Goal: Information Seeking & Learning: Learn about a topic

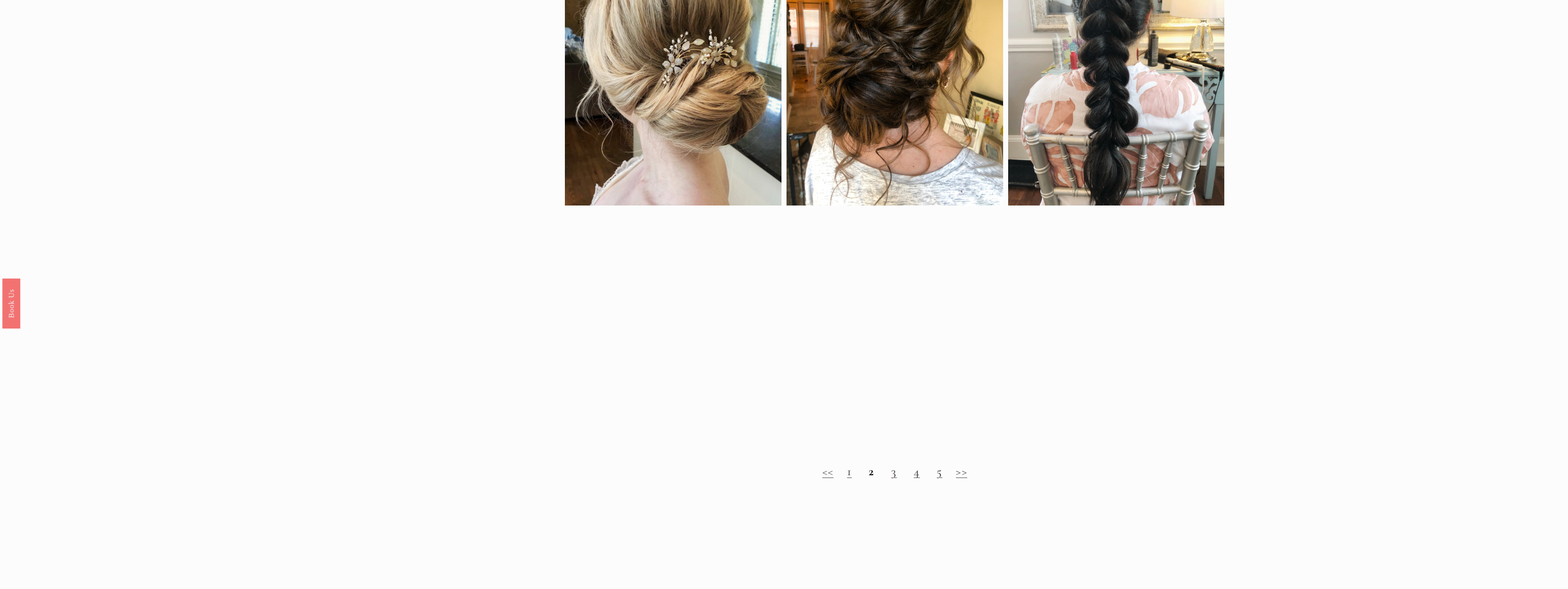
scroll to position [989, 0]
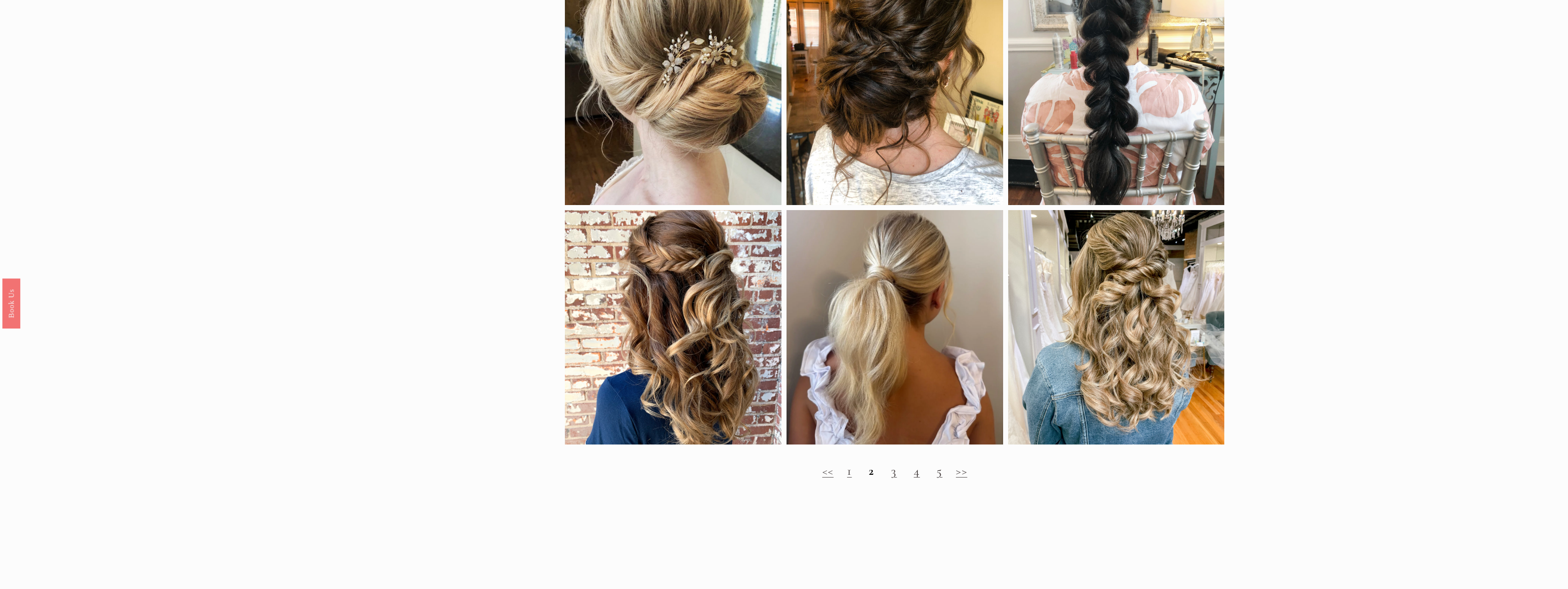
click at [852, 471] on h2 "<< 1 2 3 4 5 >>" at bounding box center [894, 471] width 659 height 15
click at [848, 474] on link "1" at bounding box center [850, 470] width 5 height 15
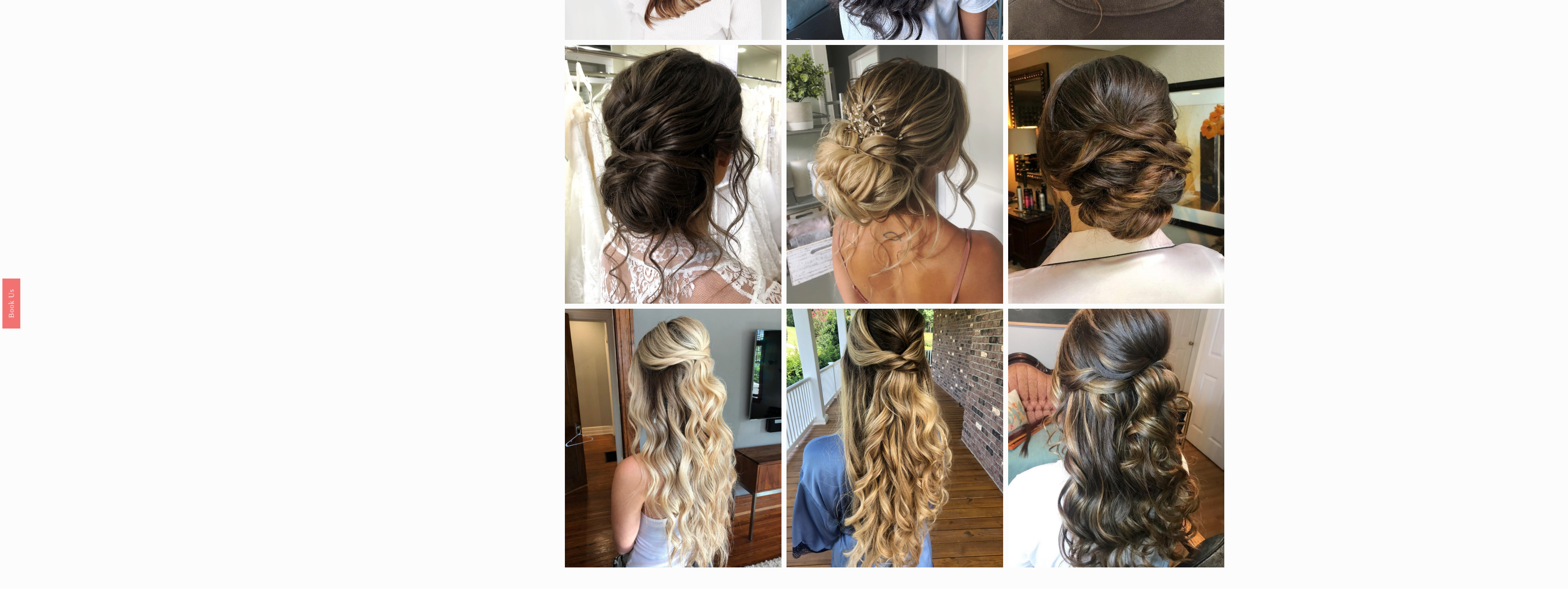
scroll to position [627, 0]
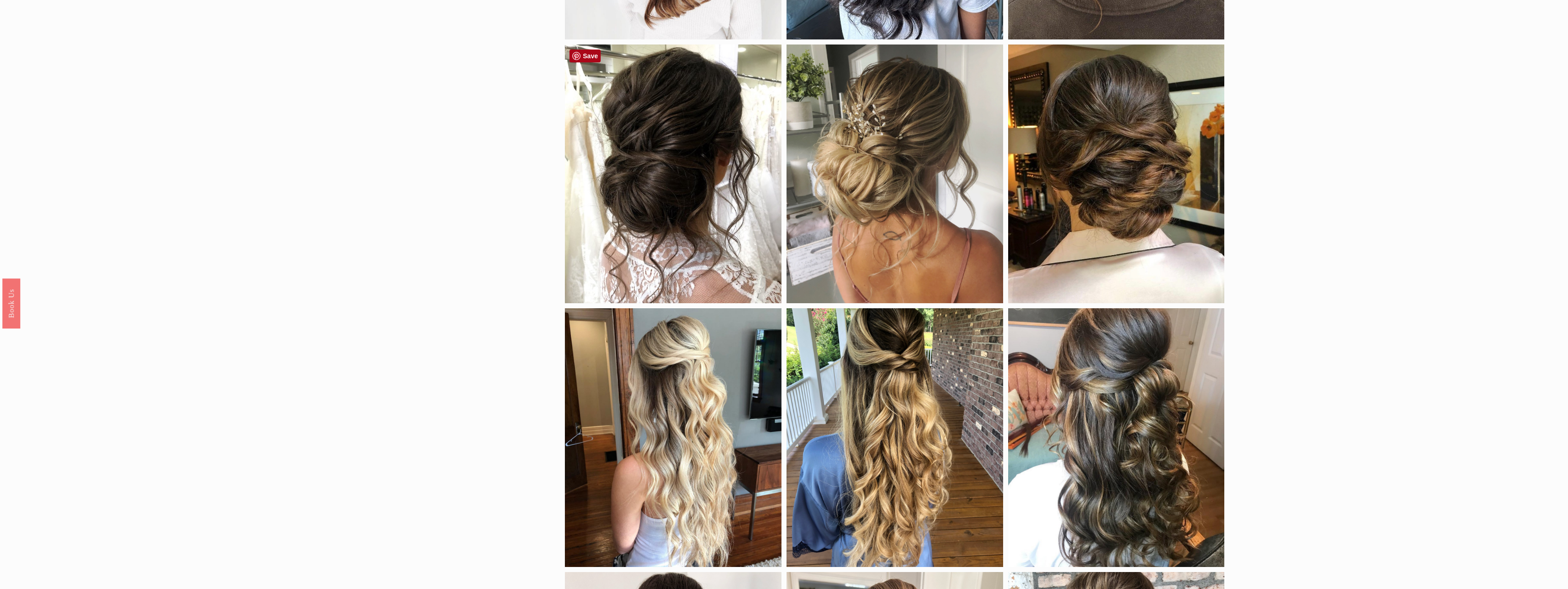
click at [585, 55] on link "Save" at bounding box center [585, 55] width 31 height 13
click at [813, 55] on link "Save" at bounding box center [807, 55] width 31 height 13
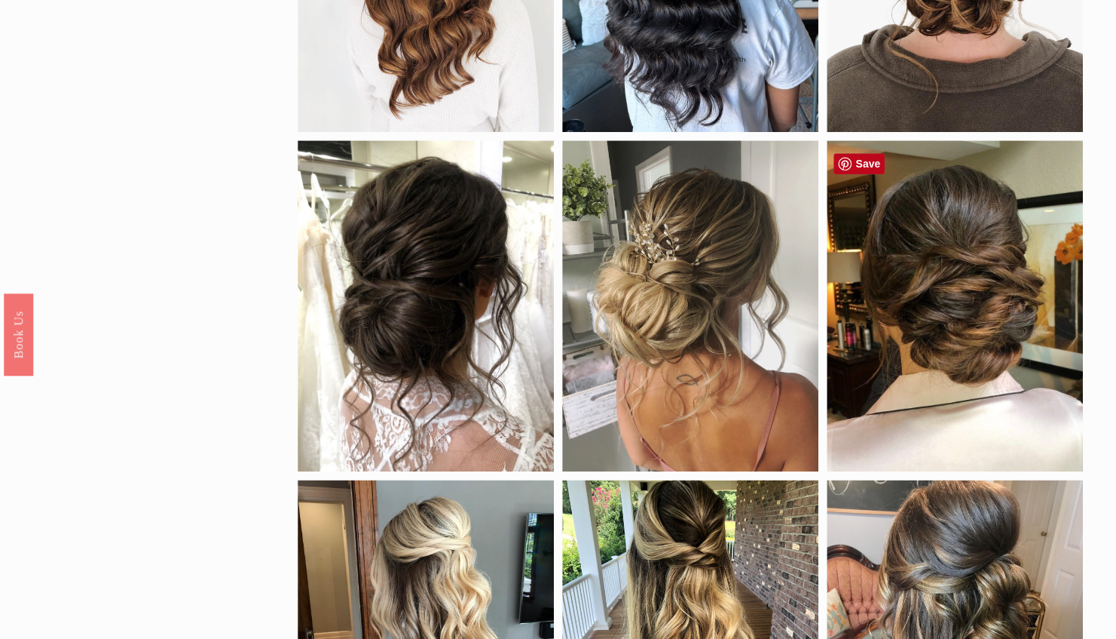
scroll to position [657, 0]
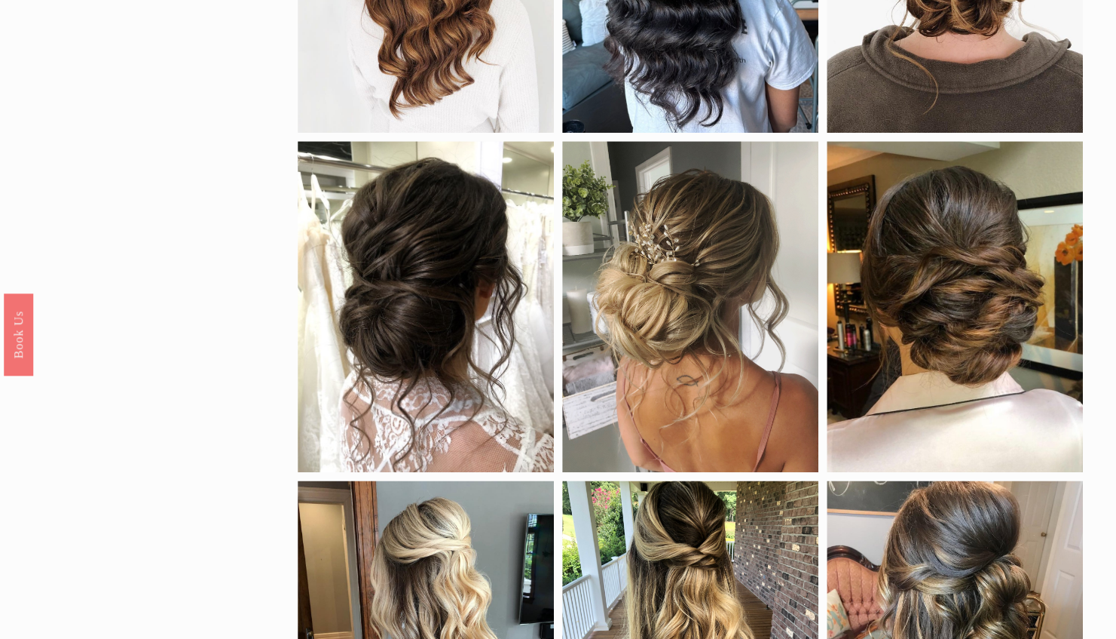
click at [124, 338] on div "by density fine hair thick hair clip-in extensions color black blonde brunette …" at bounding box center [558, 383] width 1116 height 1781
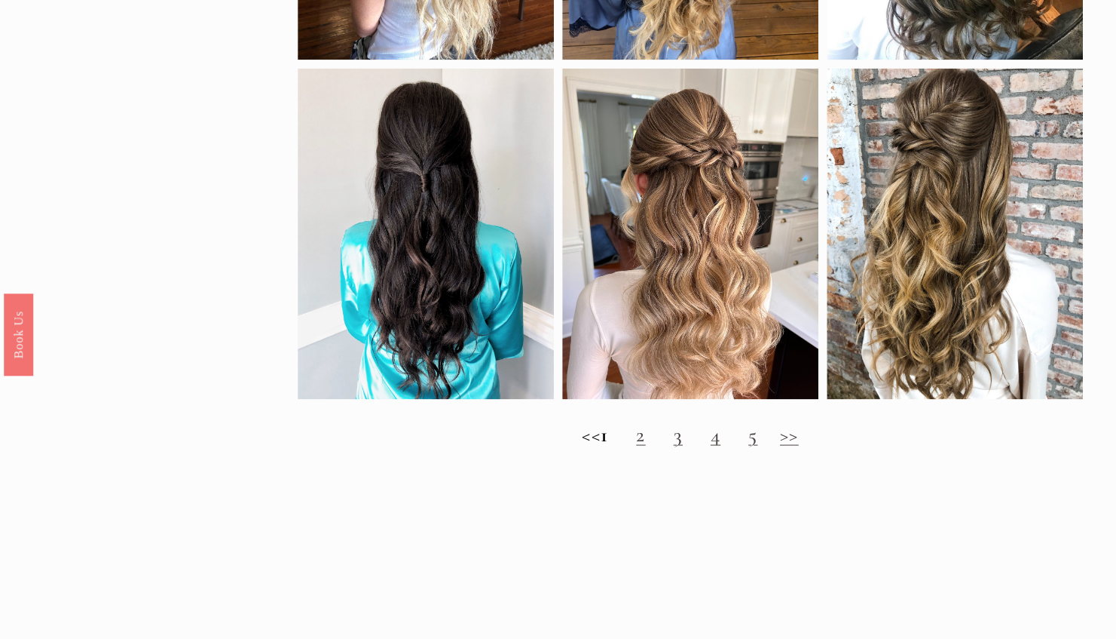
scroll to position [1415, 0]
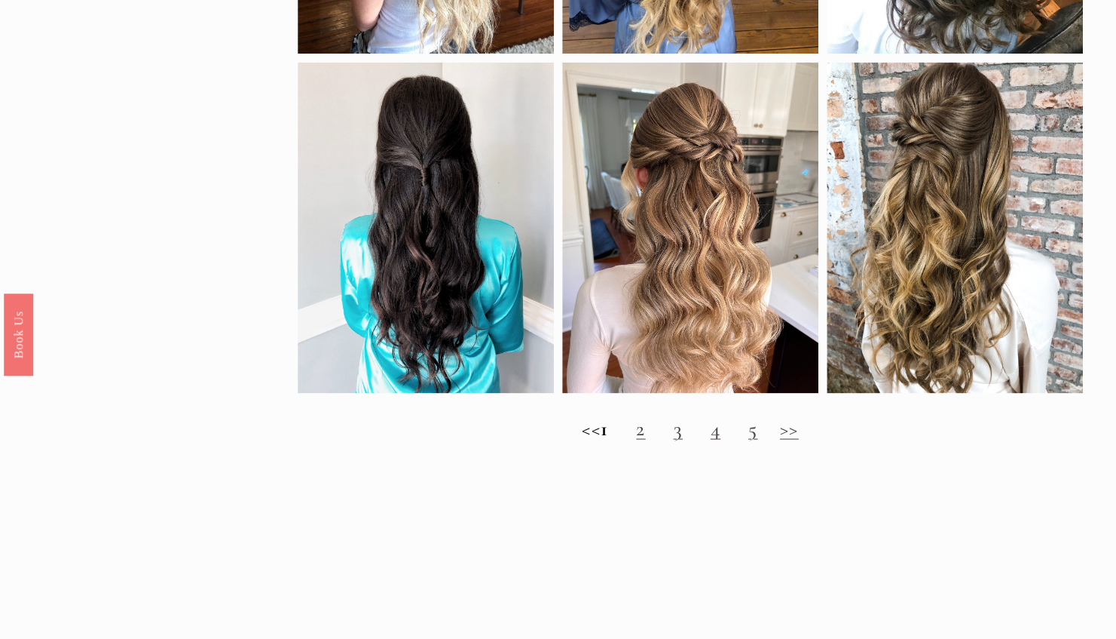
click at [682, 440] on link "3" at bounding box center [677, 427] width 9 height 25
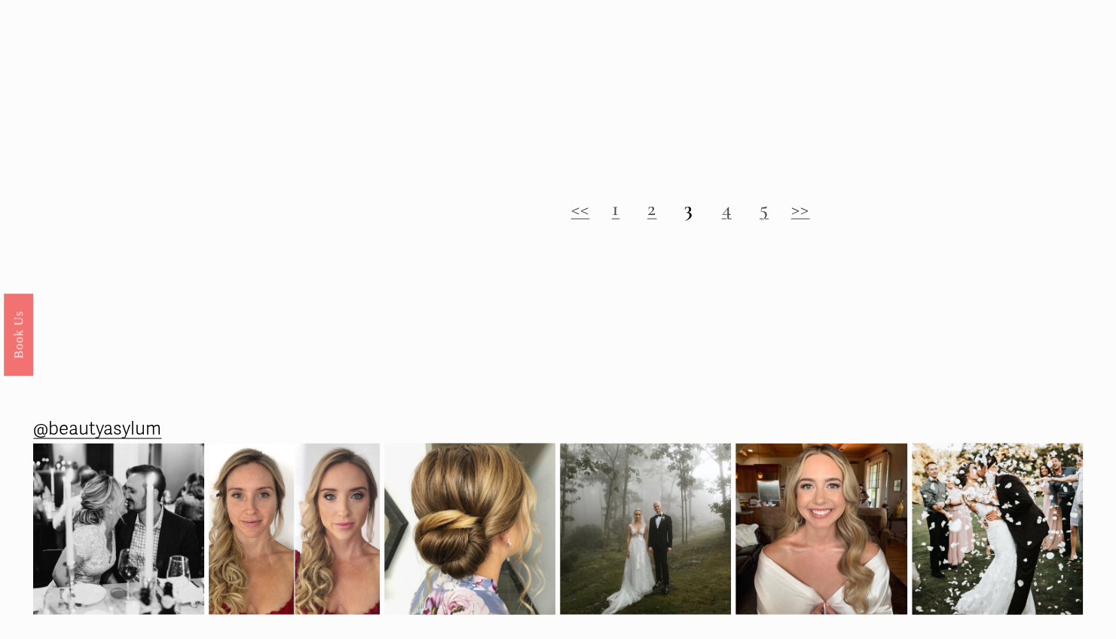
scroll to position [1546, 0]
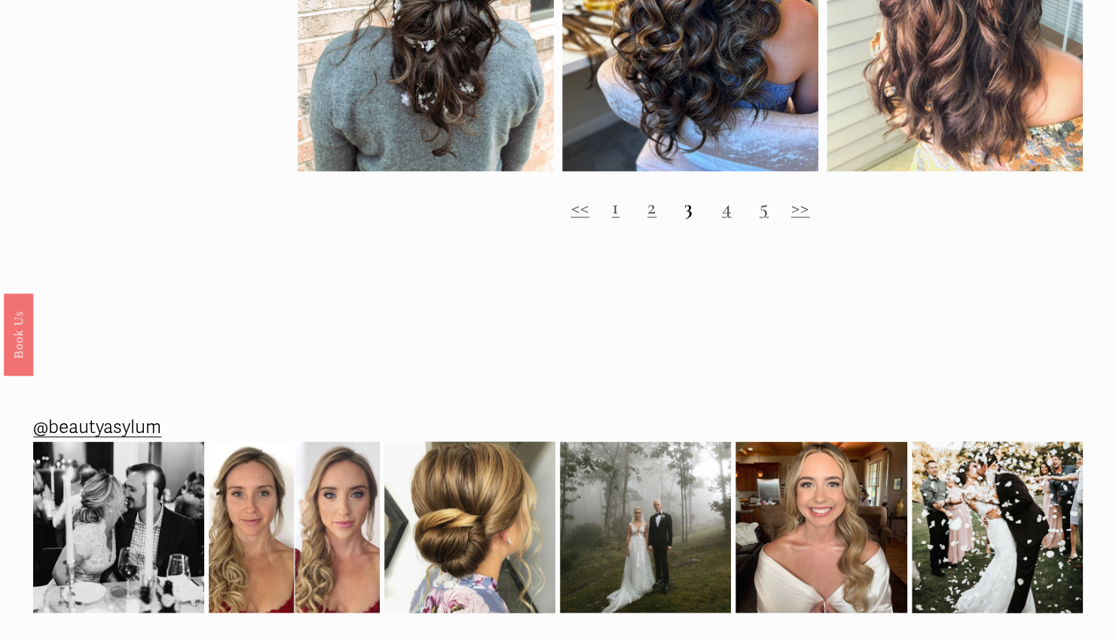
click at [730, 219] on link "4" at bounding box center [726, 206] width 10 height 25
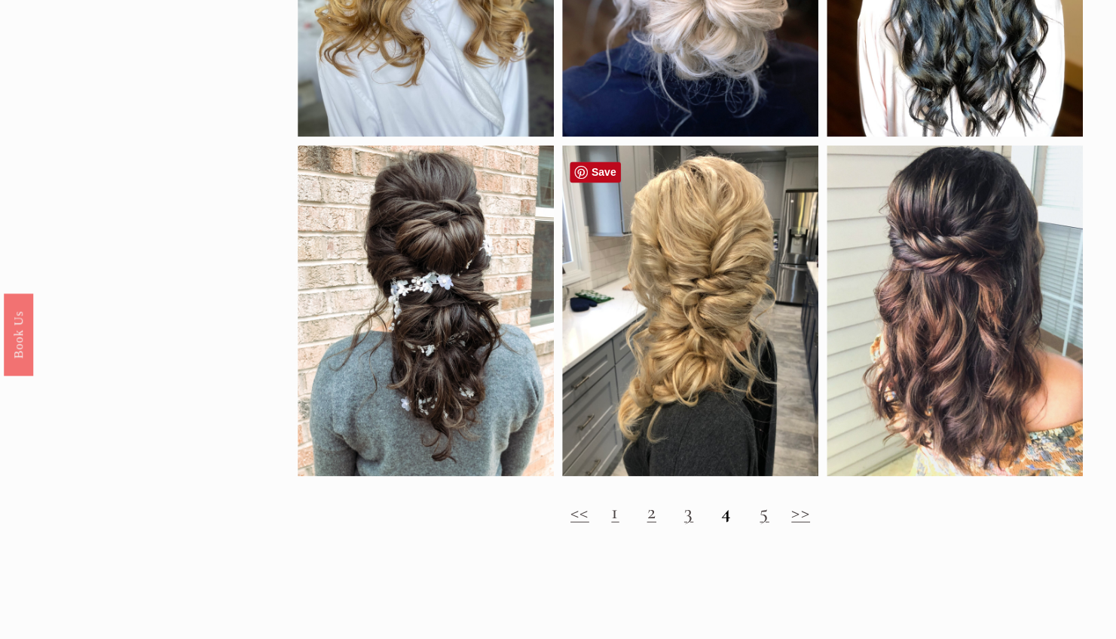
scroll to position [1313, 0]
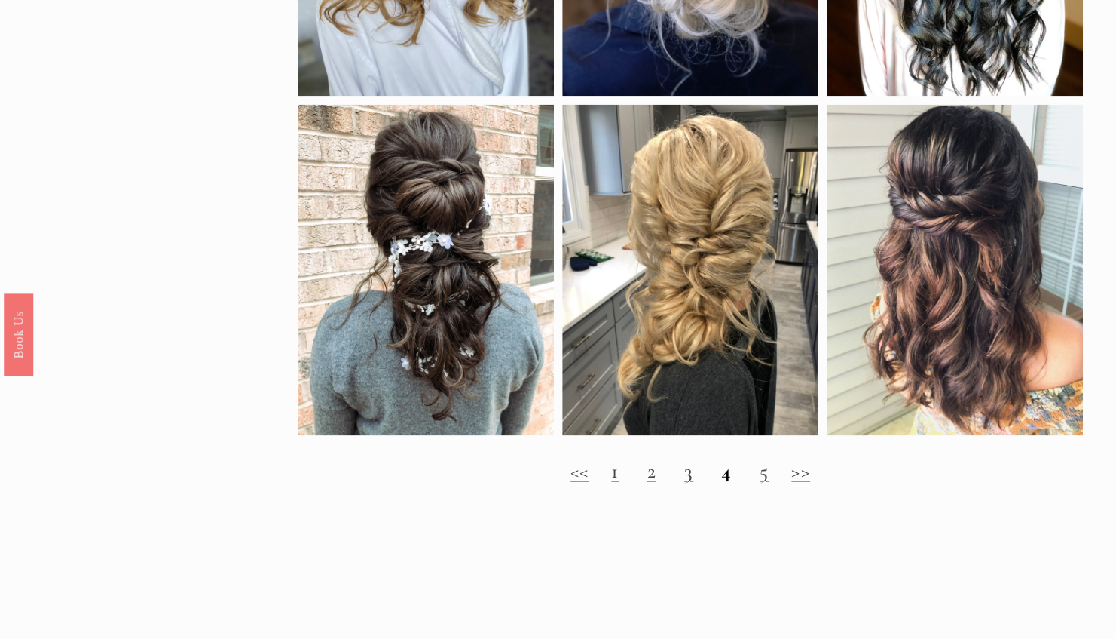
click at [767, 482] on link "5" at bounding box center [764, 470] width 9 height 25
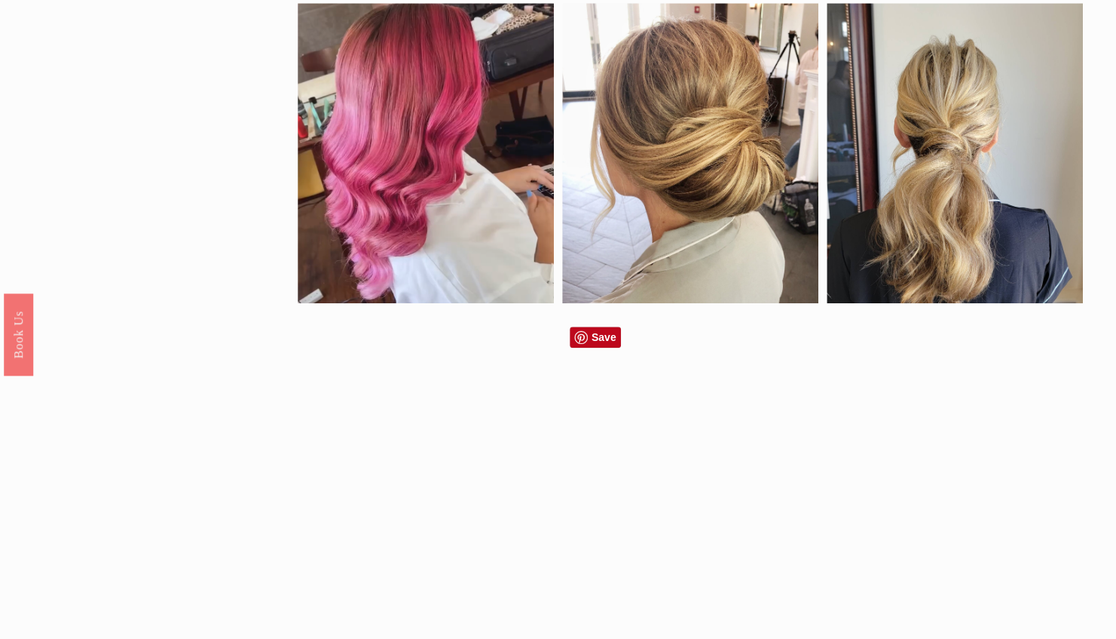
scroll to position [796, 0]
